Goal: Task Accomplishment & Management: Complete application form

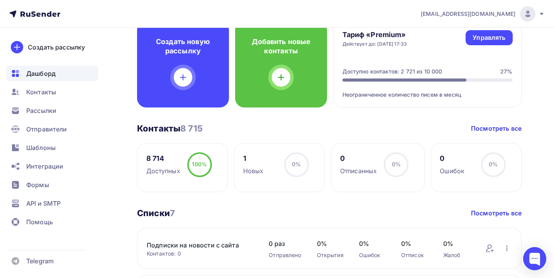
scroll to position [53, 0]
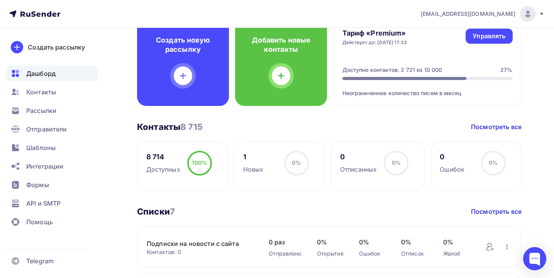
click at [262, 166] on div "Новых" at bounding box center [253, 168] width 20 height 9
click at [61, 115] on div "Рассылки" at bounding box center [52, 110] width 92 height 15
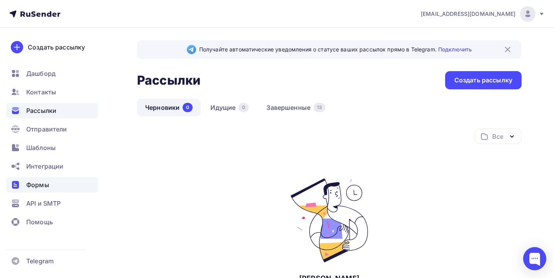
click at [45, 179] on div "Формы" at bounding box center [52, 184] width 92 height 15
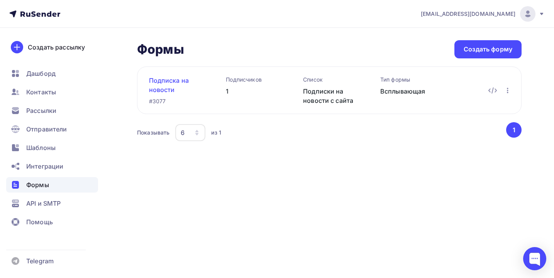
click at [172, 81] on link "Подписка на новости" at bounding box center [175, 85] width 53 height 19
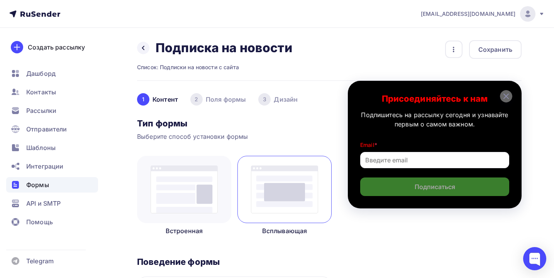
click at [194, 169] on img at bounding box center [184, 189] width 67 height 48
click at [453, 50] on icon "button" at bounding box center [453, 49] width 9 height 9
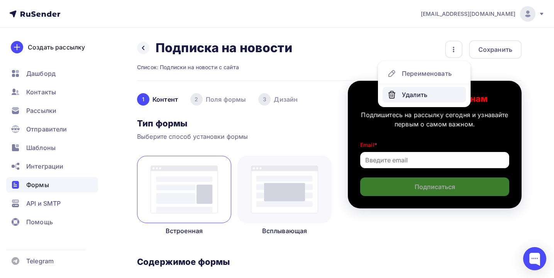
click at [416, 91] on div "Удалить" at bounding box center [424, 94] width 74 height 9
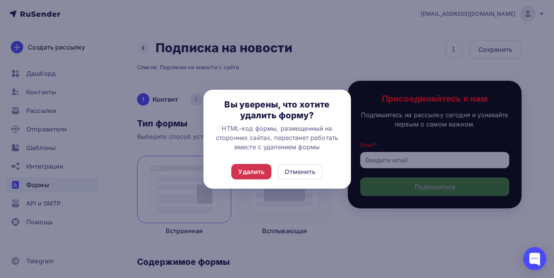
click at [253, 168] on div "Удалить" at bounding box center [251, 171] width 26 height 9
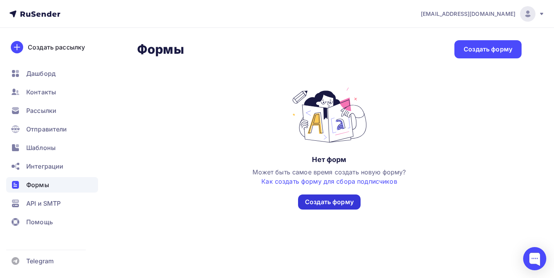
click at [328, 209] on div "Создать форму" at bounding box center [329, 201] width 63 height 15
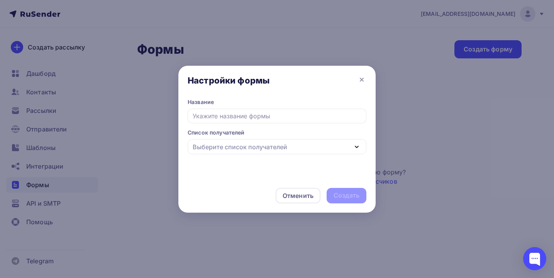
type input "G"
click at [270, 151] on div "Выберите список получателей" at bounding box center [240, 146] width 95 height 9
type input "Подписка на новости с сайта"
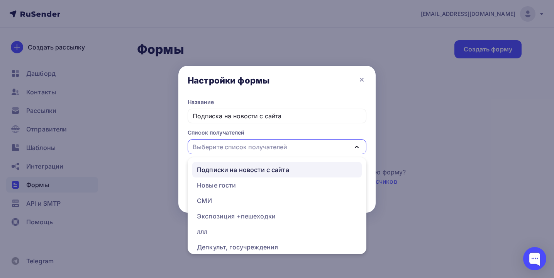
click at [271, 169] on div "Подписки на новости с сайта" at bounding box center [243, 169] width 92 height 9
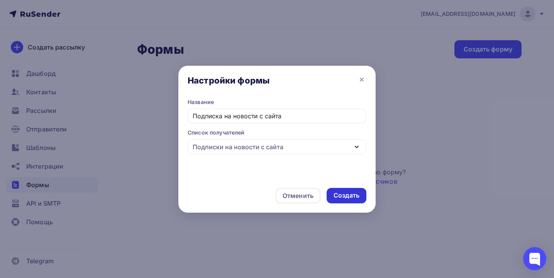
click at [346, 188] on div "Создать" at bounding box center [347, 195] width 40 height 15
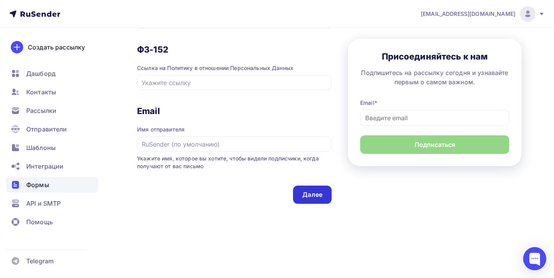
scroll to position [443, 0]
click at [307, 196] on div "Далее" at bounding box center [312, 194] width 20 height 9
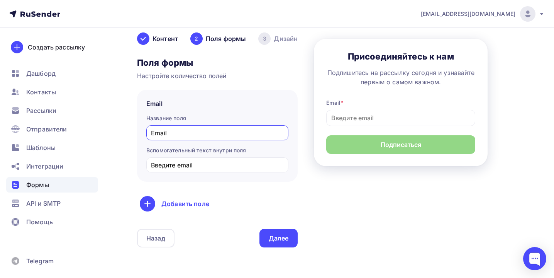
scroll to position [59, 0]
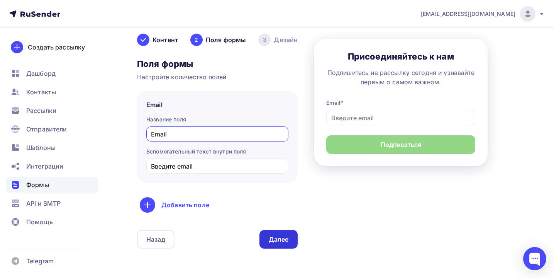
click at [273, 237] on div "Далее" at bounding box center [279, 239] width 20 height 9
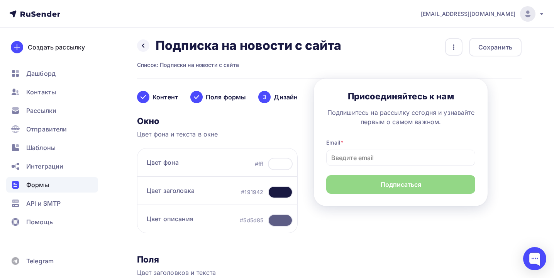
scroll to position [3, 0]
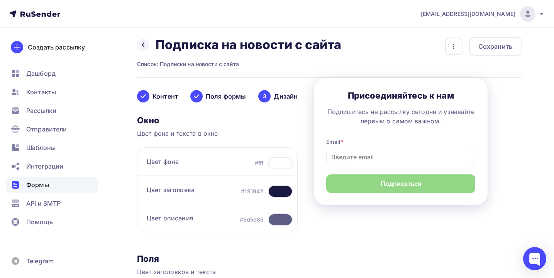
click at [282, 165] on div at bounding box center [280, 163] width 25 height 12
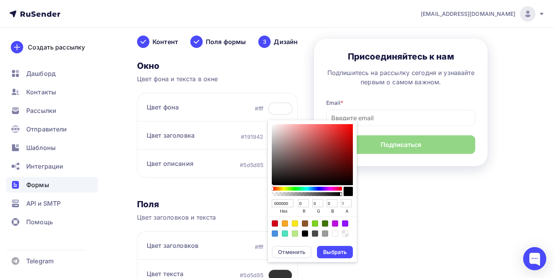
scroll to position [85, 0]
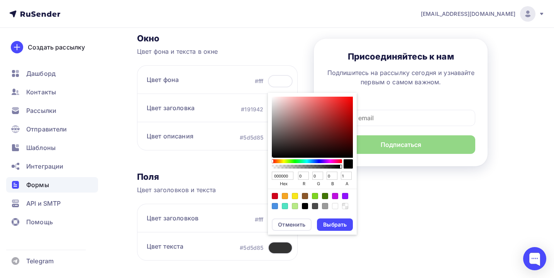
click at [285, 178] on input "000000" at bounding box center [283, 175] width 22 height 8
paste input "ADEF"
type input "00ADEF"
type input "173"
type input "239"
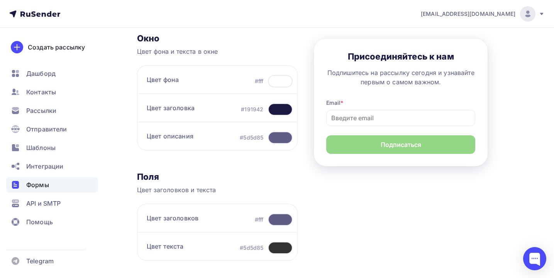
click at [371, 191] on div "Контент Поля формы 3 Дизайн Тип формы Выберите способ установки формы Встроенна…" at bounding box center [329, 214] width 385 height 436
click at [283, 83] on div at bounding box center [280, 81] width 25 height 12
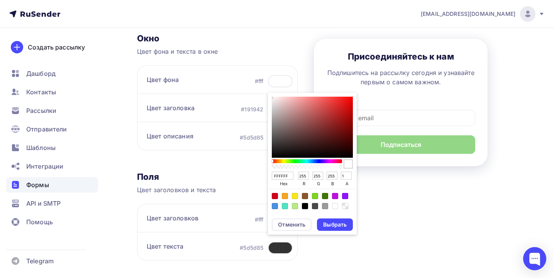
click at [283, 173] on input "FFFFFF" at bounding box center [283, 175] width 22 height 8
paste input "00ADE"
type input "00ADEF"
type input "0"
type input "173"
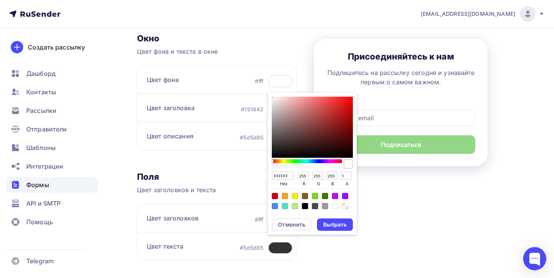
type input "239"
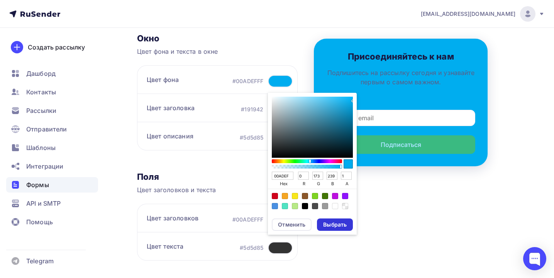
click at [332, 228] on div "Выбрать" at bounding box center [335, 224] width 36 height 12
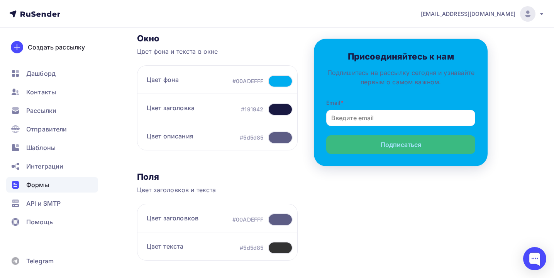
click at [280, 107] on div at bounding box center [280, 109] width 25 height 12
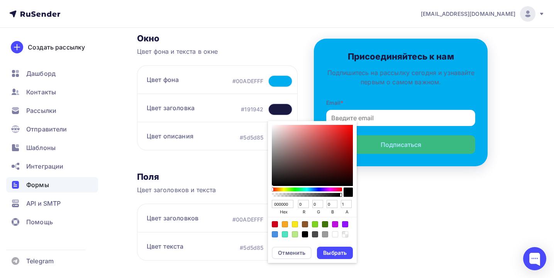
type input "6F2828"
type input "111"
type input "40"
type input "843838"
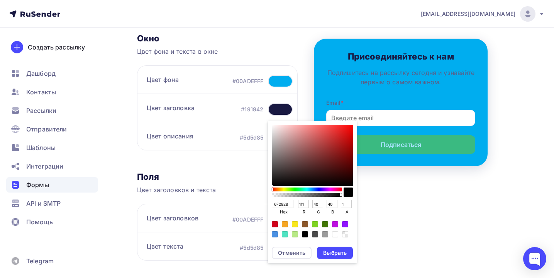
type input "132"
type input "56"
type input "904242"
type input "144"
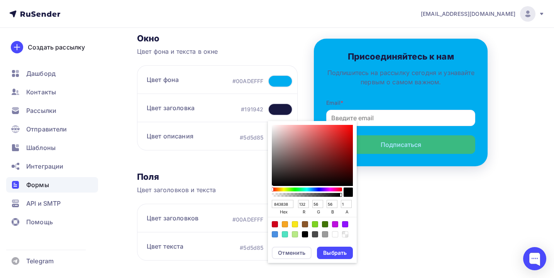
type input "66"
type input "A35757"
type input "163"
type input "87"
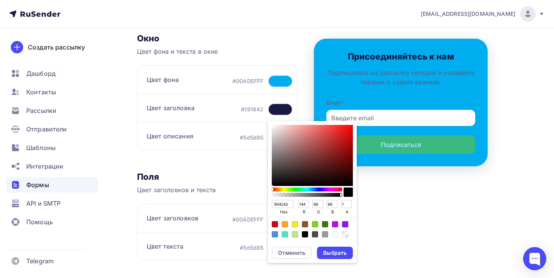
type input "87"
type input "B06868"
type input "176"
type input "104"
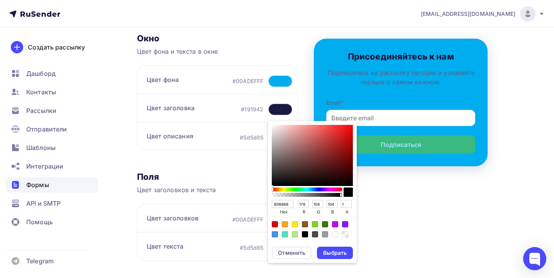
type input "BB7979"
type input "187"
type input "121"
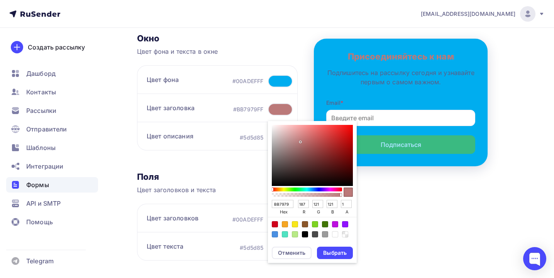
type input "C58B8B"
type input "197"
type input "139"
type input "CF9D9D"
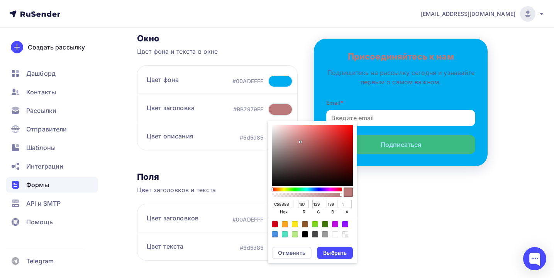
type input "207"
type input "157"
type input "D5ABAB"
type input "213"
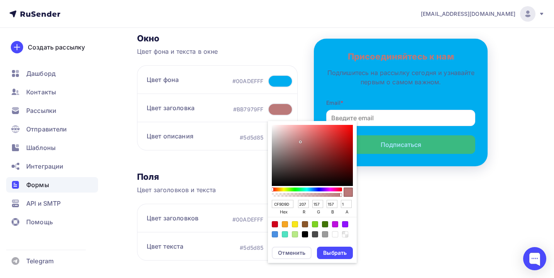
type input "171"
type input "DBB7B7"
type input "219"
type input "183"
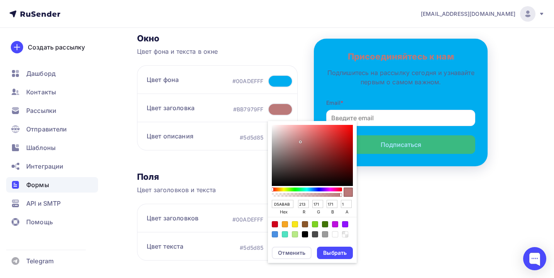
type input "183"
type input "E2C6C6"
type input "226"
type input "198"
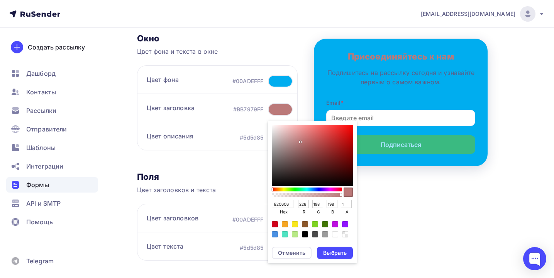
type input "E8D7D7"
type input "232"
type input "215"
type input "EDE6E6"
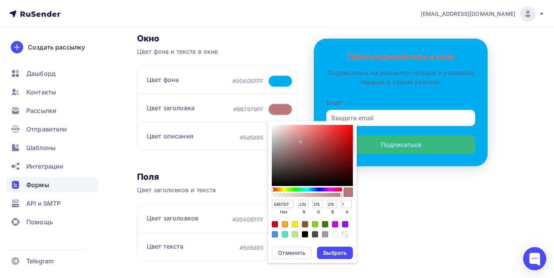
type input "237"
type input "230"
type input "F0EEEE"
type input "240"
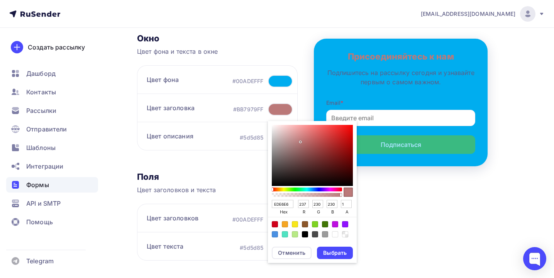
type input "238"
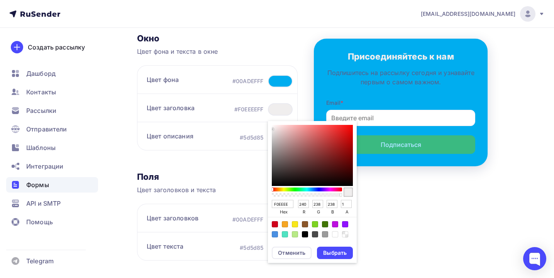
type input "F4F4F4"
type input "244"
type input "F9F9F9"
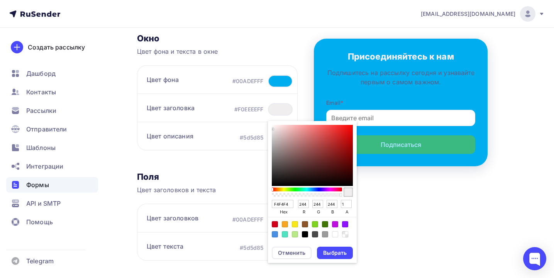
type input "249"
type input "FCFCFC"
type input "252"
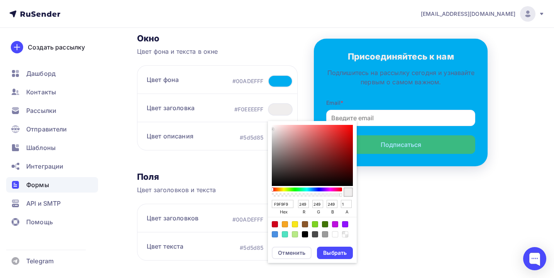
type input "252"
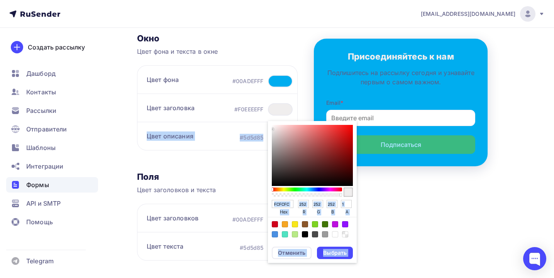
type input "FFFFFF"
type input "255"
drag, startPoint x: 324, startPoint y: 159, endPoint x: 259, endPoint y: 120, distance: 76.1
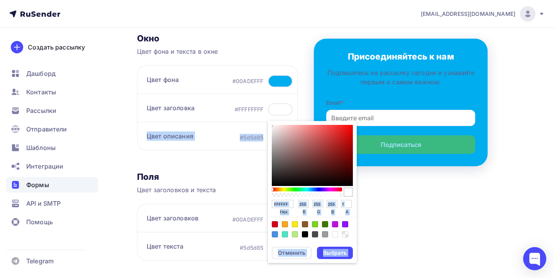
click at [259, 120] on div "Цвет заголовка #FFFFFFFF FFFFFF hex 255 r 255 g 255 b 1 a Отменить Выбрать" at bounding box center [217, 107] width 161 height 28
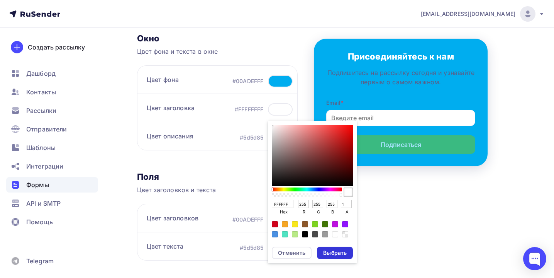
click at [332, 253] on div "Выбрать" at bounding box center [335, 253] width 24 height 8
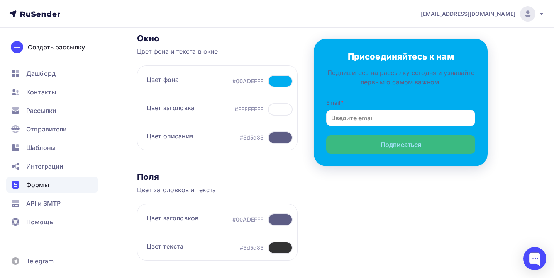
click at [280, 110] on div at bounding box center [280, 109] width 25 height 12
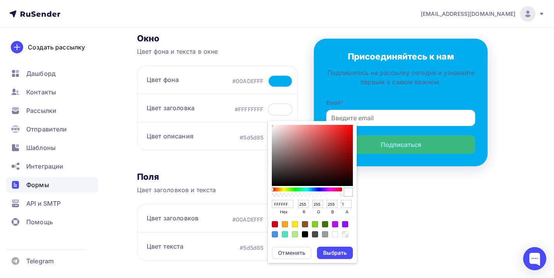
type input "A55A5A"
type input "165"
type input "90"
type input "AE6C6C"
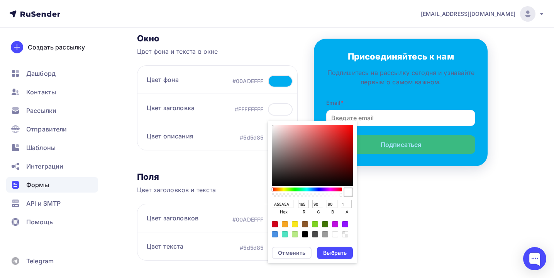
type input "174"
type input "108"
type input "B87E7E"
type input "184"
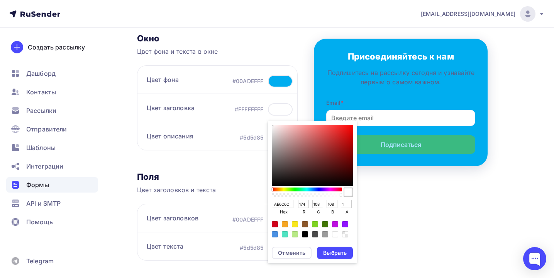
type input "126"
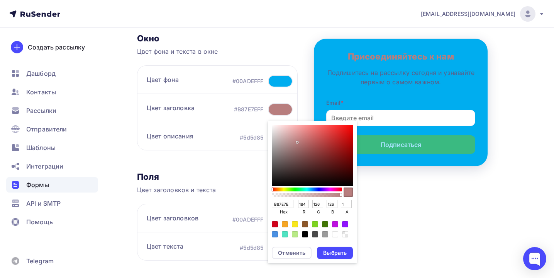
type input "BE8C8C"
type input "190"
type input "140"
type input "C39898"
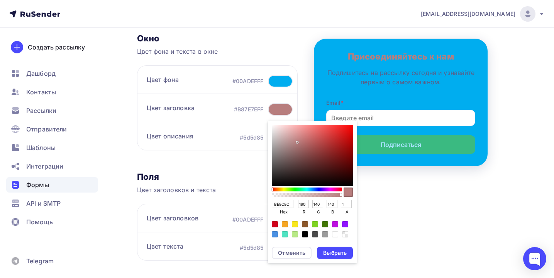
type input "195"
type input "152"
type input "CBA8A8"
type input "203"
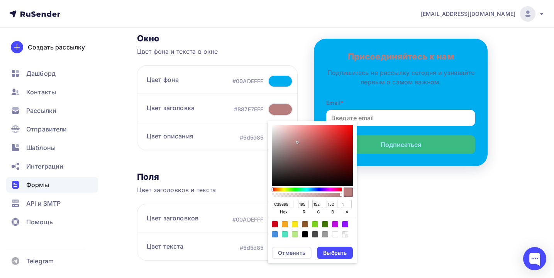
type input "168"
type input "D3B7B7"
type input "211"
type input "183"
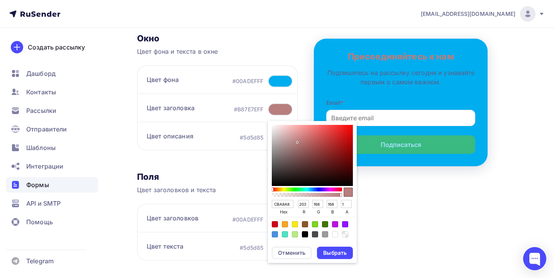
type input "183"
type input "DAC5C5"
type input "218"
type input "197"
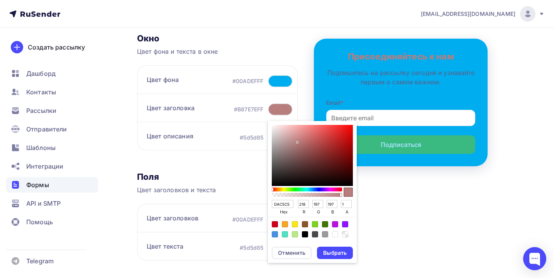
type input "DFD0D0"
type input "223"
type input "208"
type input "E4D9D9"
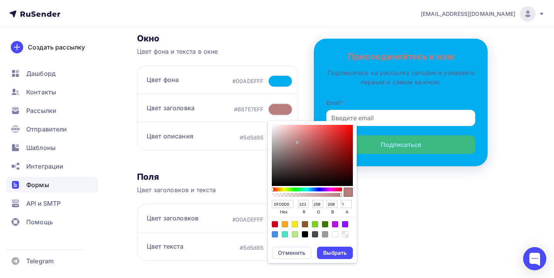
type input "228"
type input "217"
type input "E7DFDF"
type input "231"
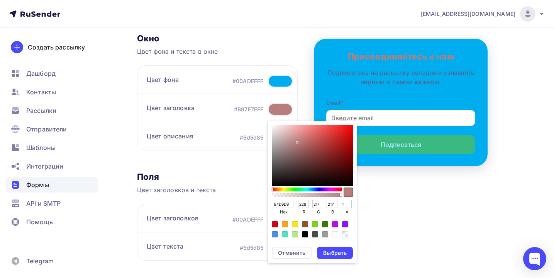
type input "223"
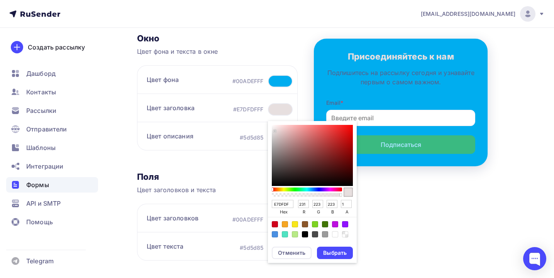
type input "ECE6E6"
type input "236"
type input "230"
type input "EFECEC"
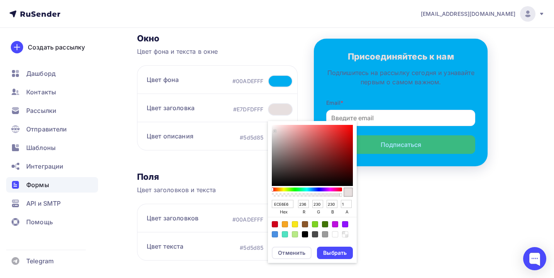
type input "239"
type input "236"
type input "F2F2F2"
type input "242"
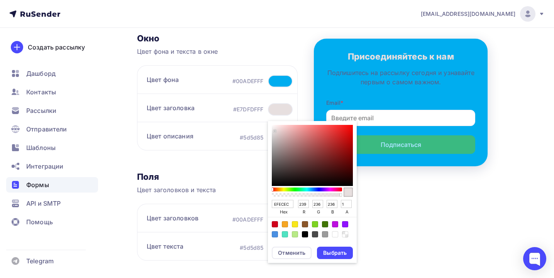
type input "242"
type input "F7F7F7"
type input "247"
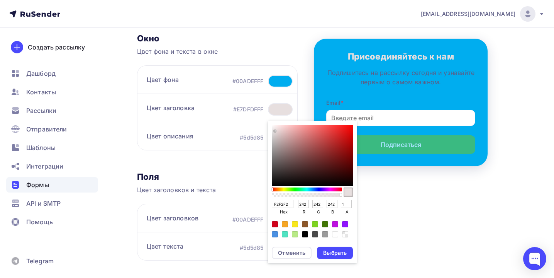
type input "247"
type input "FAFAFA"
type input "250"
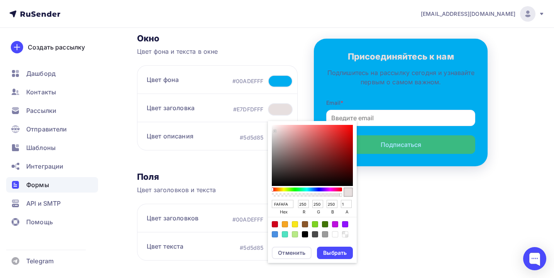
type input "FDFDFD"
type input "253"
type input "FFFFFF"
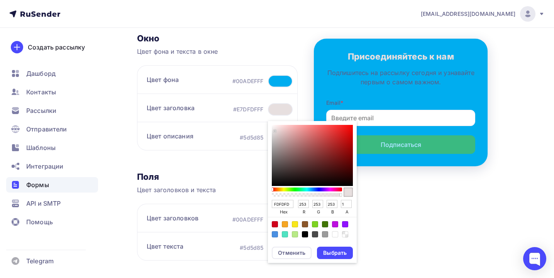
type input "255"
drag, startPoint x: 309, startPoint y: 147, endPoint x: 262, endPoint y: 120, distance: 54.3
click at [262, 120] on div "Цвет заголовка #FFFFFFFF FFFFFF hex 255 r 255 g 255 b 1 a Отменить Выбрать" at bounding box center [217, 107] width 161 height 28
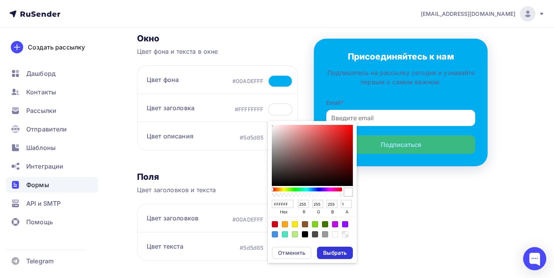
click at [342, 251] on div "Выбрать" at bounding box center [335, 253] width 24 height 8
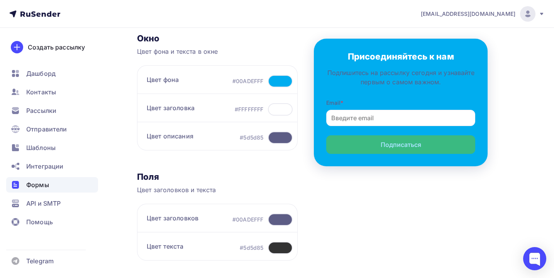
click at [285, 136] on div at bounding box center [280, 137] width 25 height 12
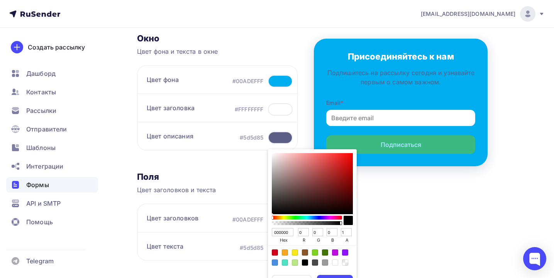
type input "903333"
type input "144"
type input "51"
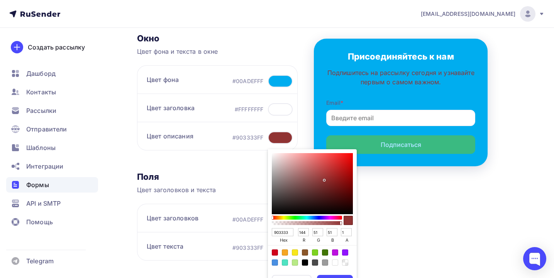
type input "913535"
type input "145"
type input "53"
type input "9D4343"
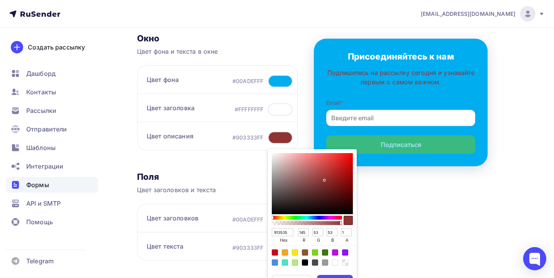
type input "157"
type input "67"
type input "A95858"
type input "169"
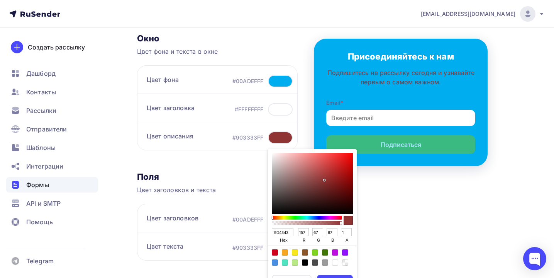
type input "88"
type input "B67070"
type input "182"
type input "112"
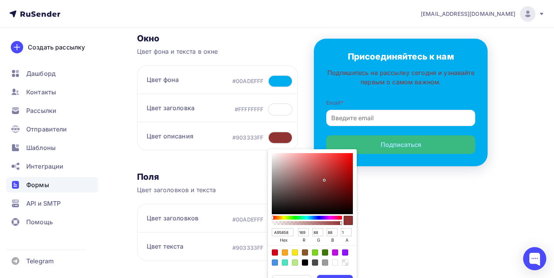
type input "112"
type input "C38585"
type input "195"
type input "133"
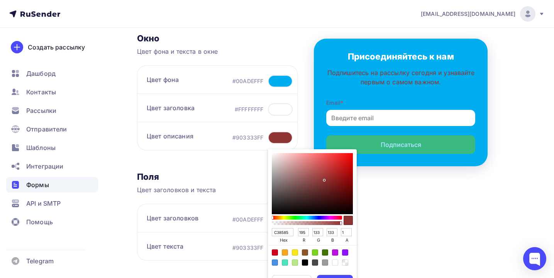
type input "CF9797"
type input "207"
type input "151"
type input "D5A3A3"
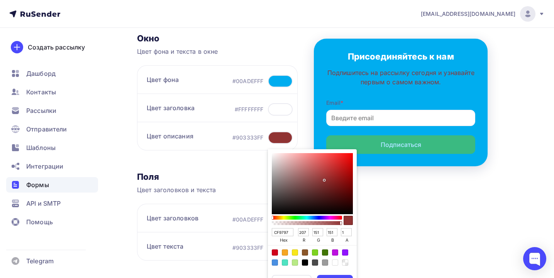
type input "213"
type input "163"
type input "D8A8A8"
type input "216"
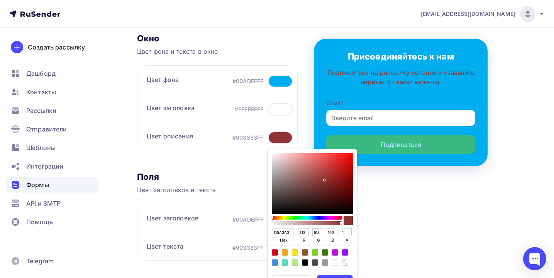
type input "168"
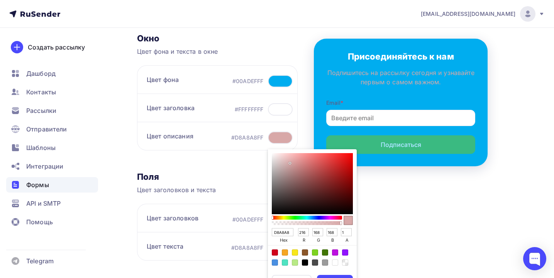
type input "DBAEAE"
type input "219"
type input "174"
type input "E0B5B5"
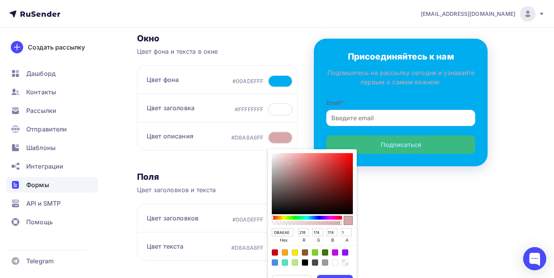
type input "224"
type input "181"
type input "E5BDBD"
type input "229"
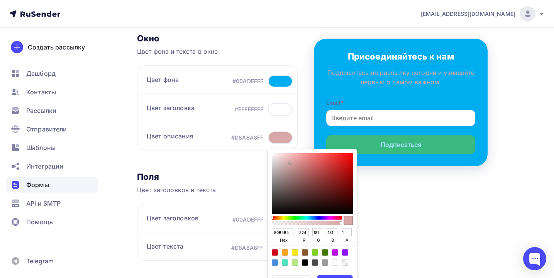
type input "189"
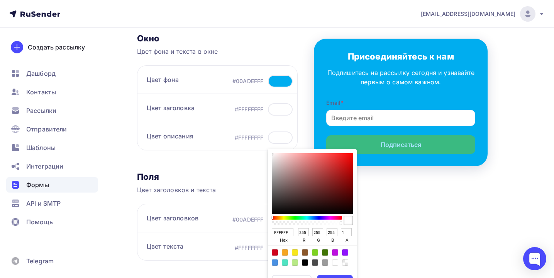
drag, startPoint x: 324, startPoint y: 180, endPoint x: 261, endPoint y: 148, distance: 70.3
click at [261, 148] on div "Цвет описания #FFFFFFFF FFFFFF hex 255 r 255 g 255 b 1 a Отменить Выбрать" at bounding box center [217, 136] width 161 height 29
click at [336, 276] on div "Выбрать" at bounding box center [335, 281] width 36 height 12
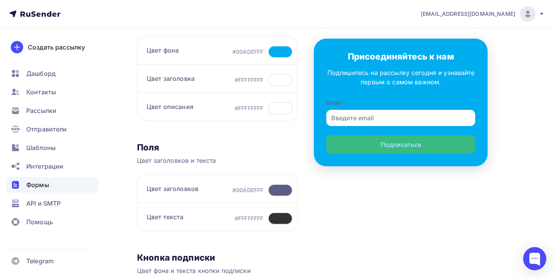
scroll to position [118, 0]
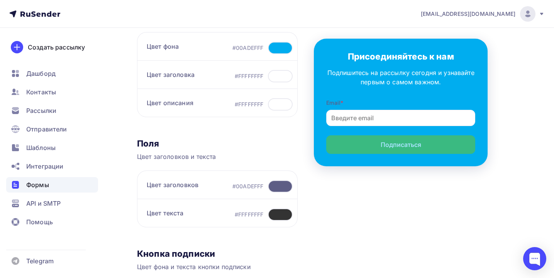
click at [278, 185] on div at bounding box center [280, 186] width 25 height 12
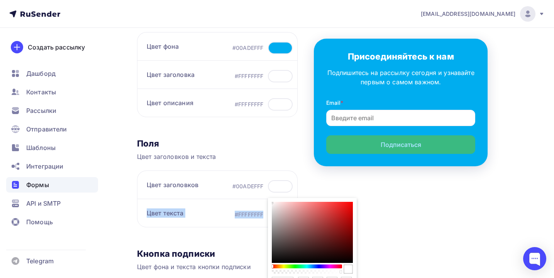
drag, startPoint x: 302, startPoint y: 212, endPoint x: 264, endPoint y: 200, distance: 39.0
click at [264, 200] on div "Цвет заголовков #00ADEFFF FFFFFF hex 255 r 255 g 255 b 1 a Отменить Выбрать Цве…" at bounding box center [217, 198] width 161 height 57
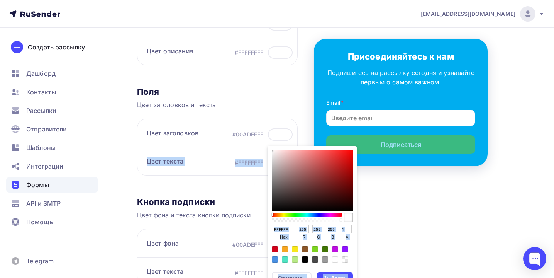
scroll to position [195, 0]
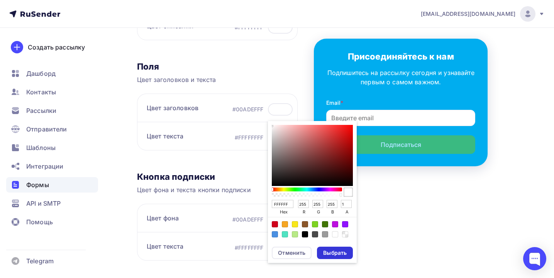
click at [337, 250] on div "Выбрать" at bounding box center [335, 253] width 24 height 8
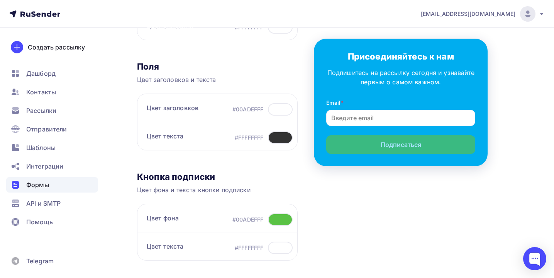
scroll to position [218, 0]
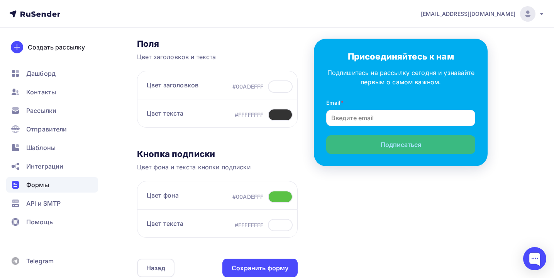
click at [279, 196] on div at bounding box center [280, 196] width 25 height 12
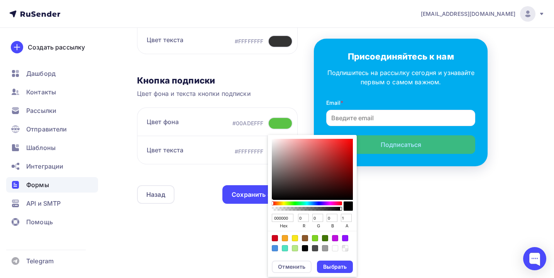
scroll to position [291, 0]
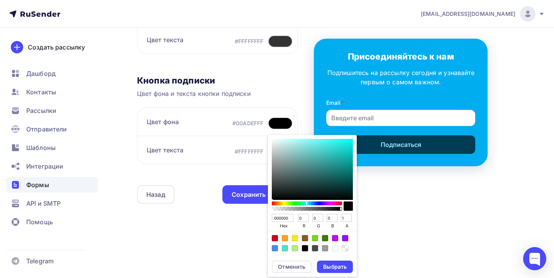
drag, startPoint x: 275, startPoint y: 202, endPoint x: 306, endPoint y: 203, distance: 31.3
click at [306, 203] on div "Sketch color picker" at bounding box center [307, 203] width 69 height 4
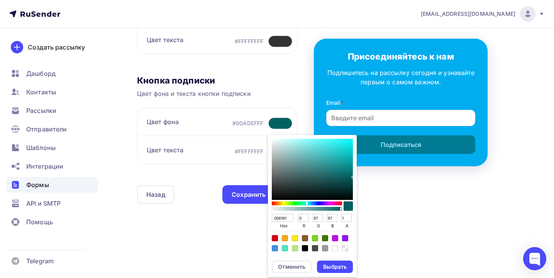
drag, startPoint x: 320, startPoint y: 183, endPoint x: 355, endPoint y: 176, distance: 35.1
click at [355, 176] on div "006161 hex 0 r 97 g 97 b 1 a" at bounding box center [312, 195] width 89 height 120
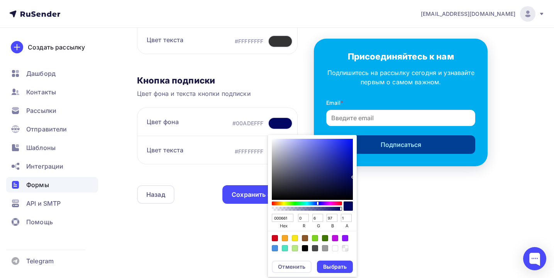
drag, startPoint x: 305, startPoint y: 202, endPoint x: 317, endPoint y: 201, distance: 12.0
click at [317, 202] on div "Sketch color picker" at bounding box center [318, 203] width 2 height 3
click at [336, 263] on div "Выбрать" at bounding box center [335, 267] width 24 height 8
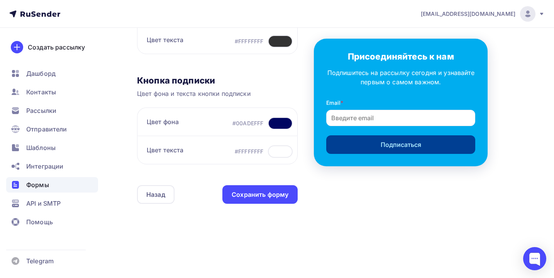
scroll to position [256, 0]
